Goal: Find specific page/section: Find specific page/section

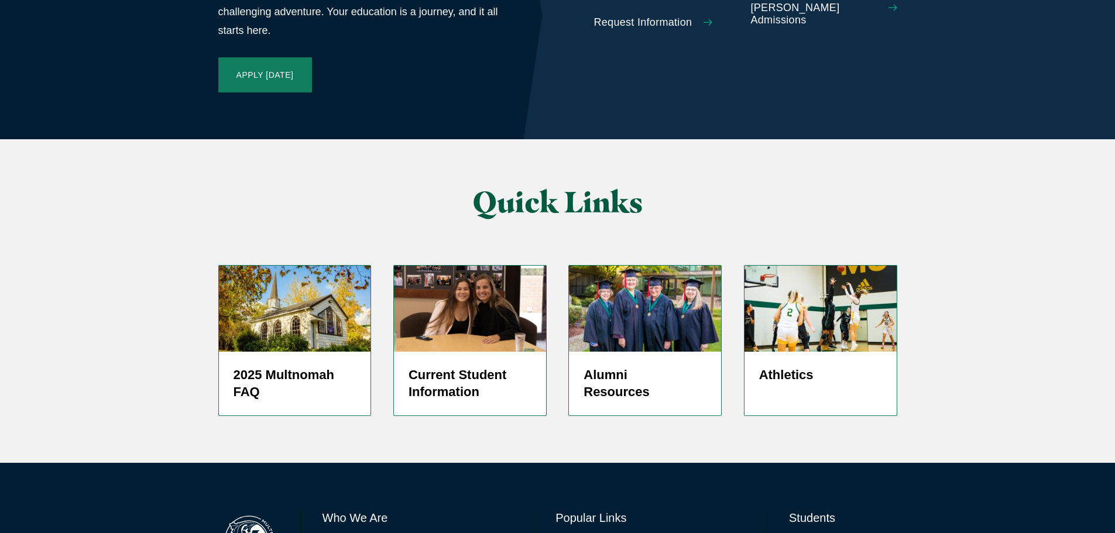
scroll to position [2782, 0]
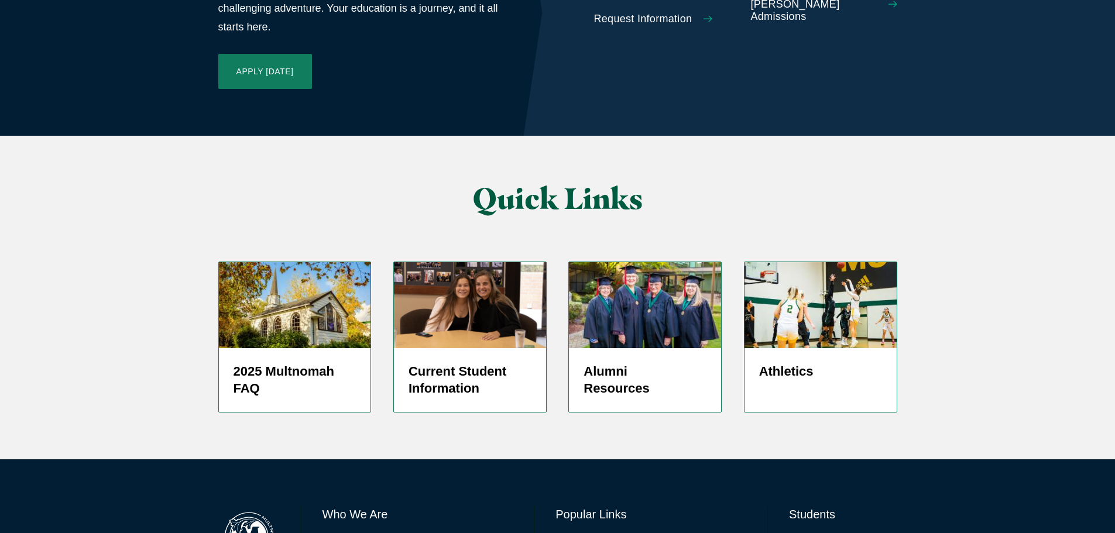
click at [576, 532] on link "Directory" at bounding box center [573, 542] width 37 height 17
click at [563, 532] on link "Directory" at bounding box center [573, 542] width 37 height 17
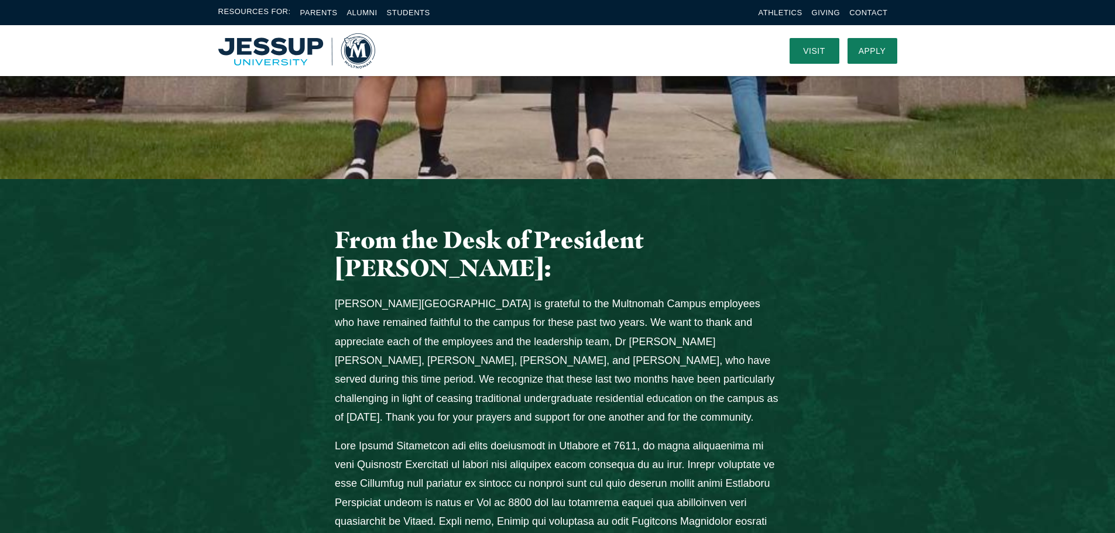
scroll to position [324, 0]
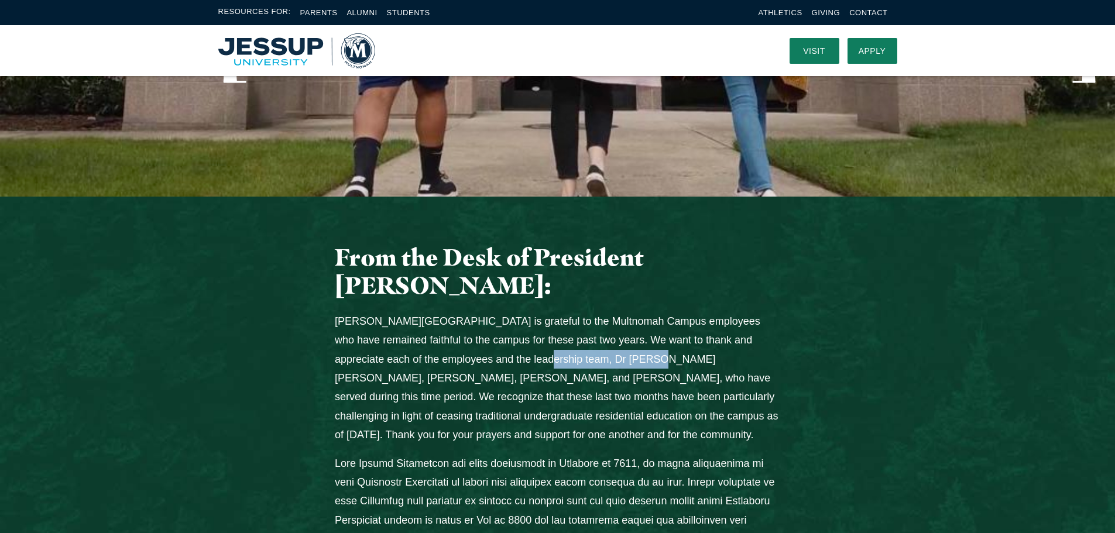
drag, startPoint x: 613, startPoint y: 288, endPoint x: 508, endPoint y: 288, distance: 104.2
click at [508, 312] on p "Jessup University is grateful to the Multnomah Campus employees who have remain…" at bounding box center [557, 378] width 445 height 133
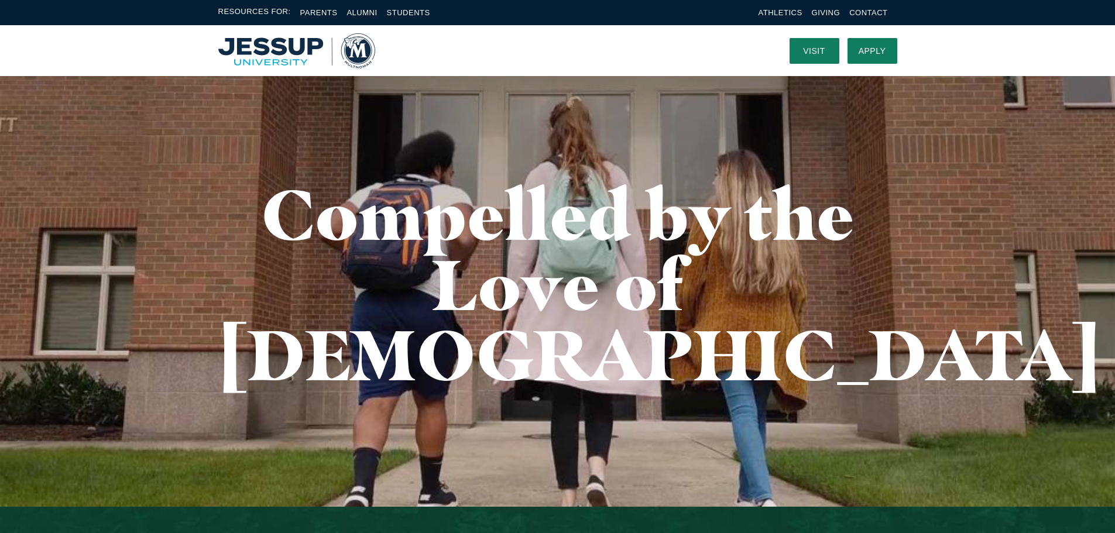
scroll to position [0, 0]
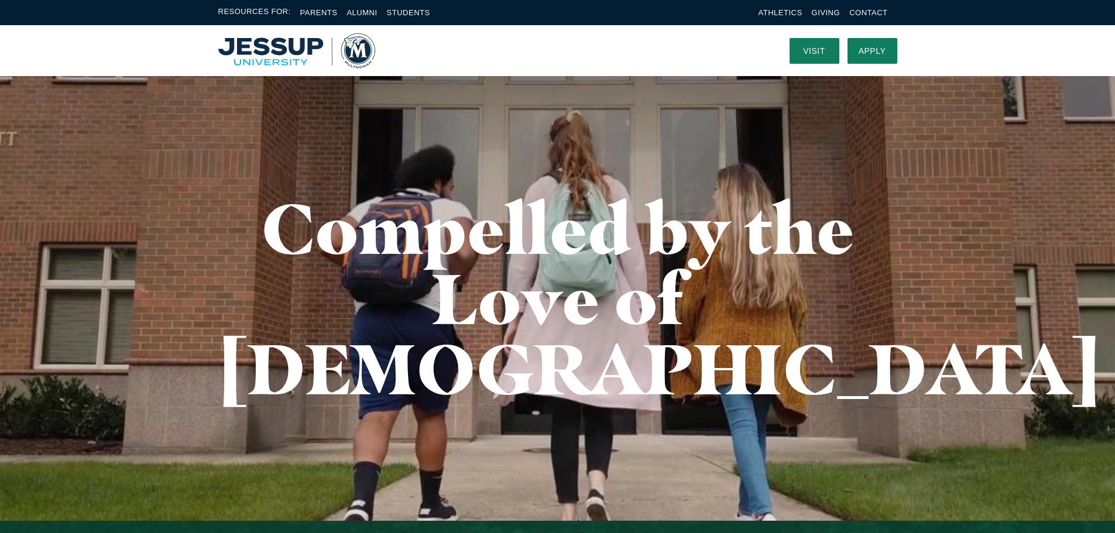
click at [256, 52] on img "Home" at bounding box center [296, 50] width 157 height 35
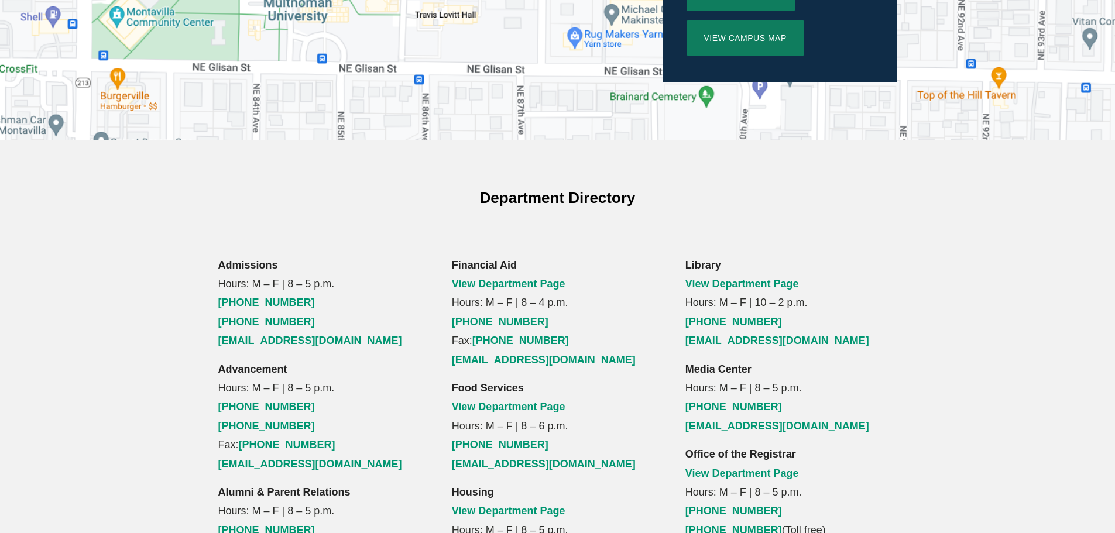
scroll to position [644, 0]
